Goal: Check status: Check status

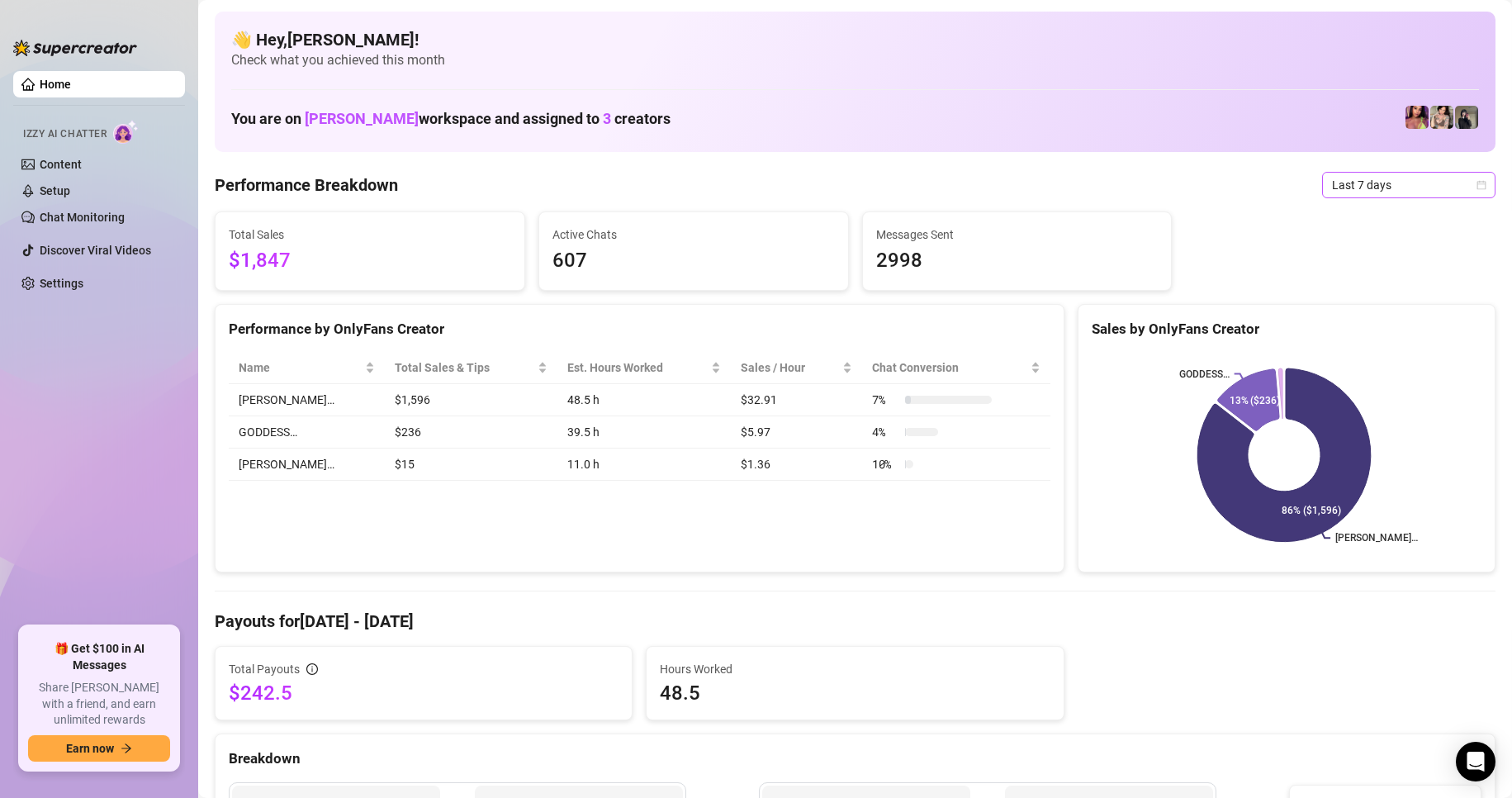
click at [1456, 174] on span "Last 7 days" at bounding box center [1408, 184] width 153 height 25
click at [1370, 320] on div "Custom date" at bounding box center [1395, 324] width 147 height 18
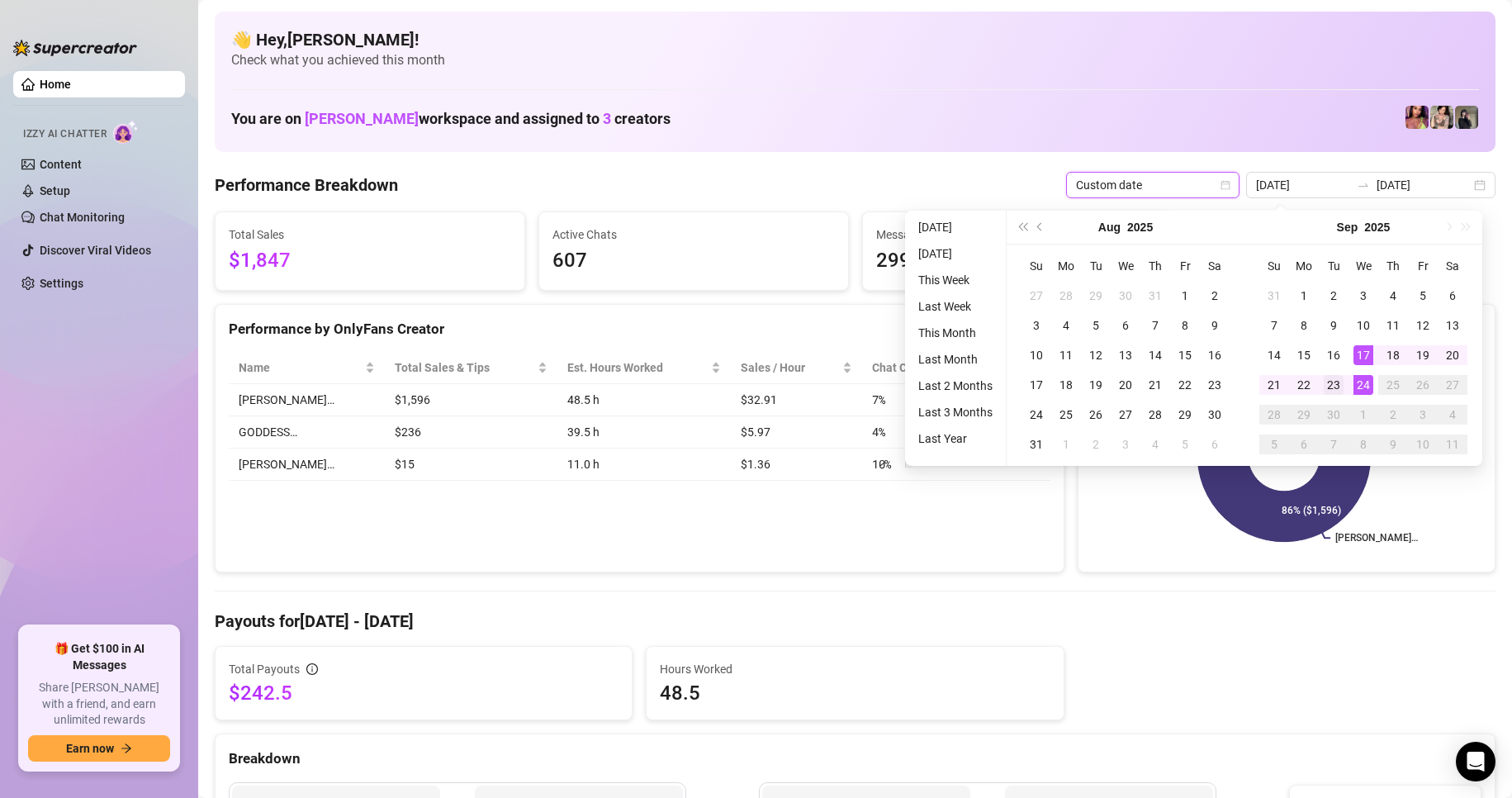
type input "[DATE]"
click at [1336, 392] on div "23" at bounding box center [1334, 385] width 20 height 20
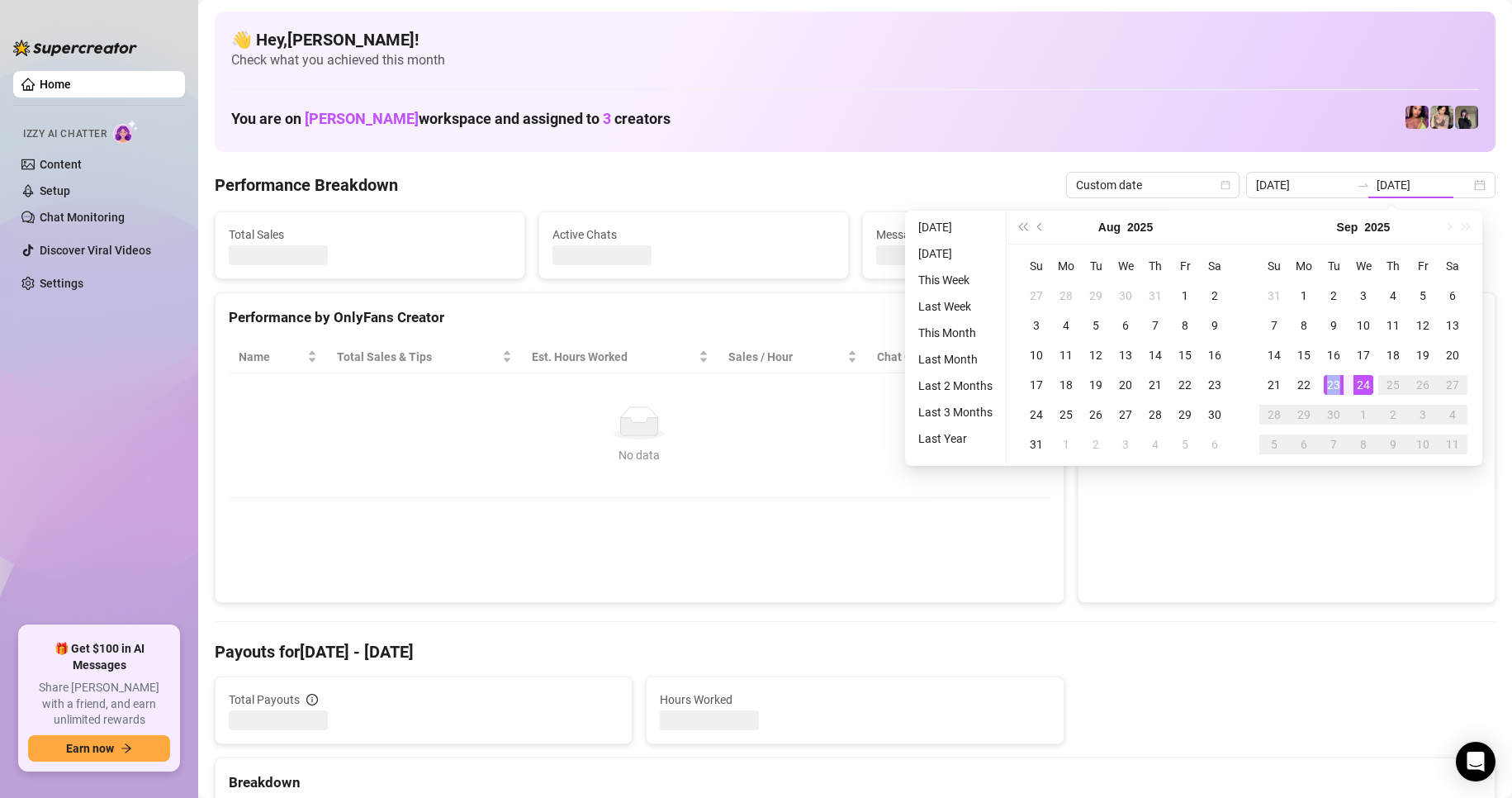
type input "[DATE]"
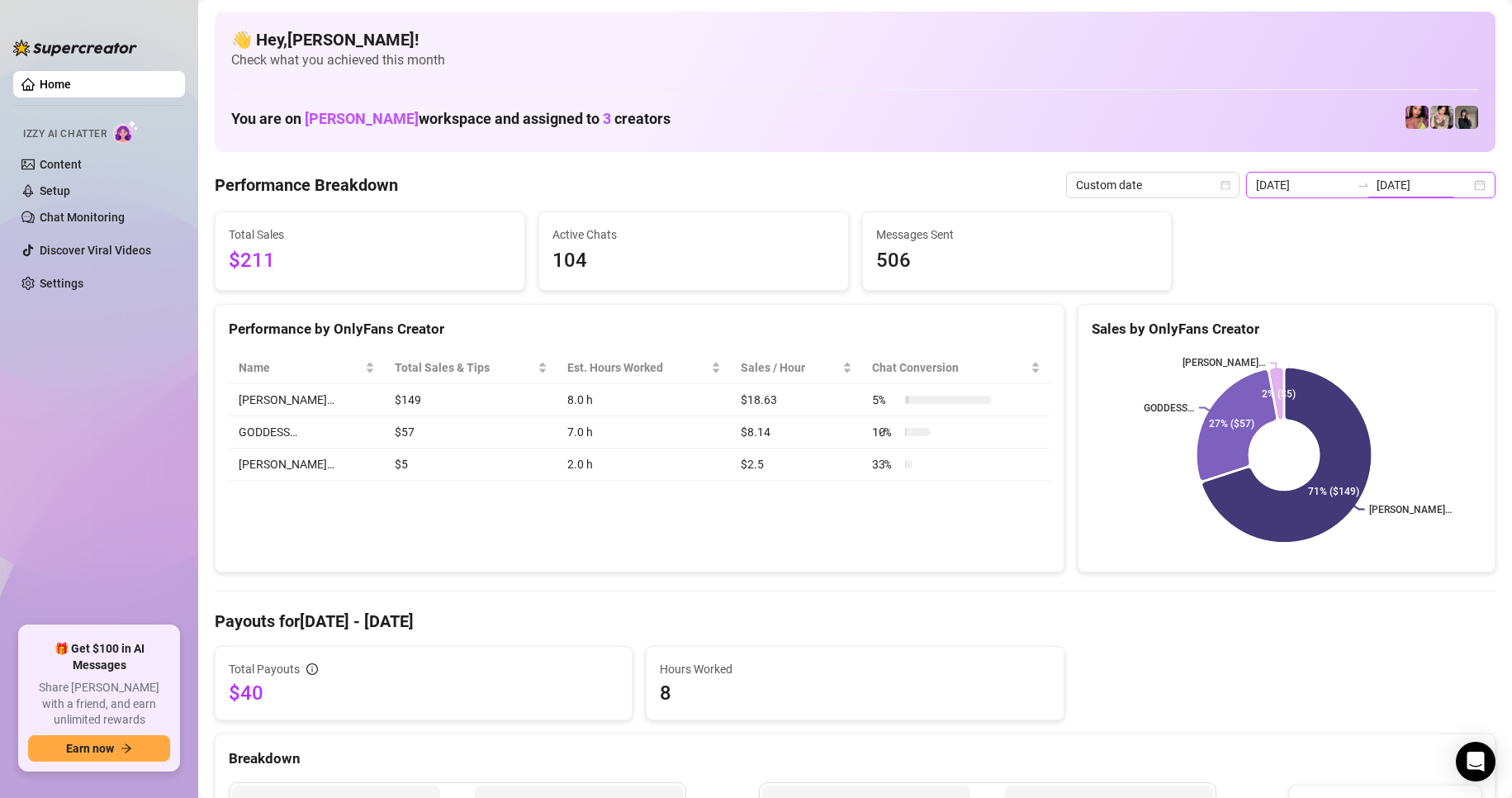
drag, startPoint x: 1458, startPoint y: 189, endPoint x: 1453, endPoint y: 231, distance: 42.3
click at [1458, 189] on div "[DATE] [DATE]" at bounding box center [1371, 184] width 250 height 26
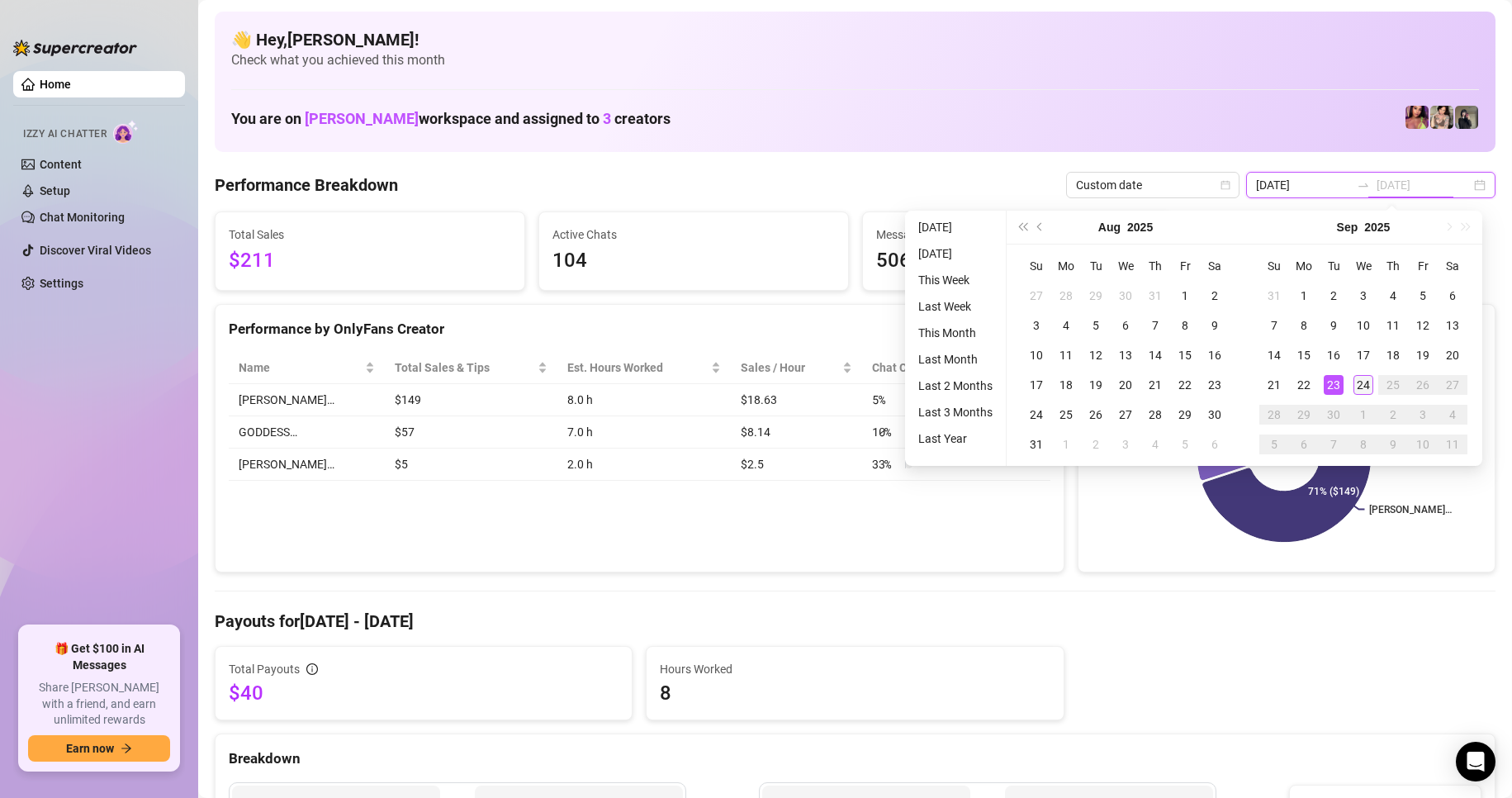
type input "[DATE]"
click at [1353, 382] on td "24" at bounding box center [1363, 384] width 30 height 30
click at [1354, 382] on div "24" at bounding box center [1364, 385] width 20 height 20
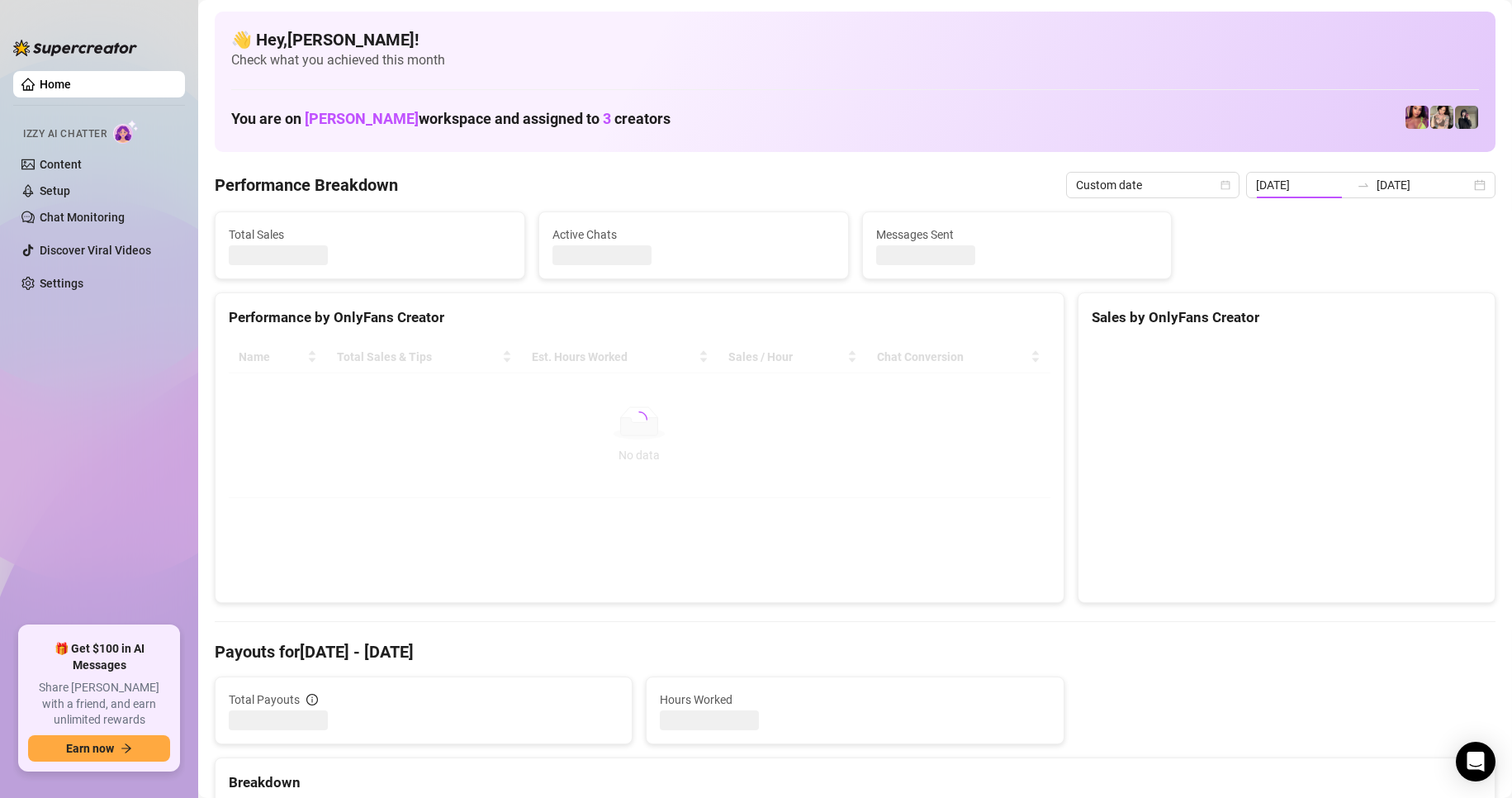
type input "[DATE]"
